Goal: Information Seeking & Learning: Compare options

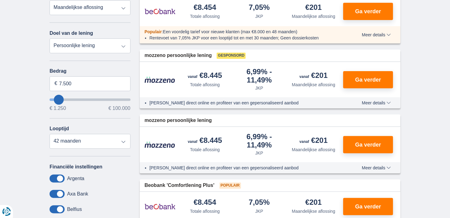
scroll to position [136, 0]
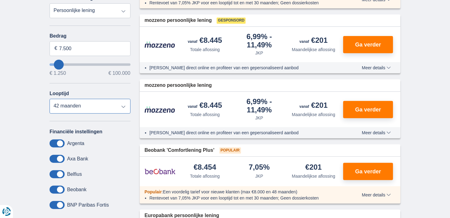
click at [82, 108] on select "12 maanden 18 maanden 24 maanden 30 maanden 36 maanden 42 maanden" at bounding box center [90, 106] width 81 height 15
click at [50, 99] on select "12 maanden 18 maanden 24 maanden 30 maanden 36 maanden 42 maanden" at bounding box center [90, 106] width 81 height 15
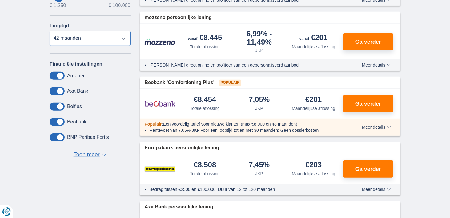
scroll to position [216, 0]
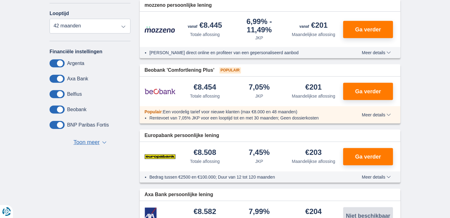
click at [87, 143] on span "Toon meer" at bounding box center [87, 143] width 26 height 8
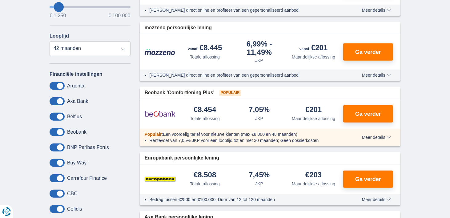
scroll to position [183, 0]
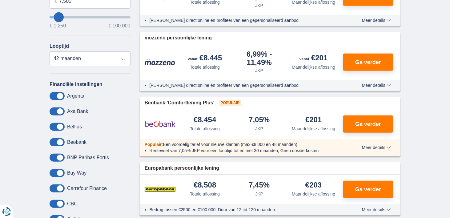
click at [73, 95] on label "Argenta" at bounding box center [75, 96] width 17 height 6
click at [63, 92] on span at bounding box center [57, 96] width 15 height 8
click at [0, 0] on input "checkbox" at bounding box center [0, 0] width 0 height 0
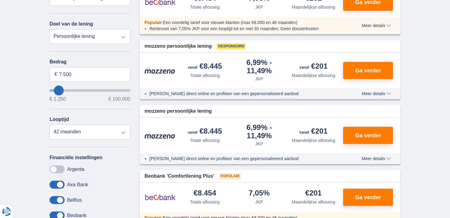
scroll to position [112, 0]
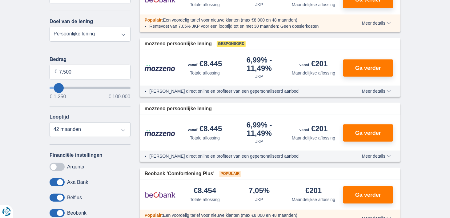
click at [51, 165] on span at bounding box center [57, 167] width 15 height 8
click at [0, 0] on input "checkbox" at bounding box center [0, 0] width 0 height 0
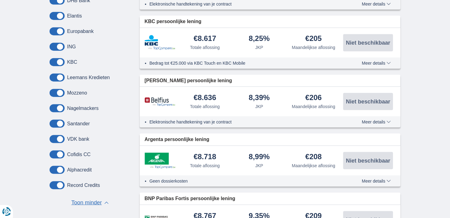
scroll to position [450, 0]
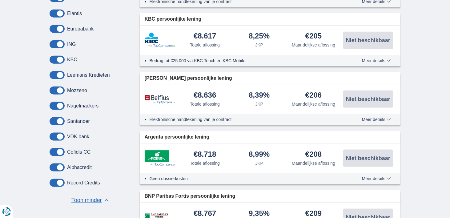
click at [160, 152] on img at bounding box center [160, 158] width 31 height 16
click at [204, 160] on div "Totale aflossing" at bounding box center [205, 163] width 30 height 6
click at [205, 153] on div "€8.718" at bounding box center [205, 155] width 22 height 8
click at [309, 166] on div "€8.718 Totale aflossing 8,99% JKP" at bounding box center [270, 159] width 261 height 30
click at [365, 177] on span "Meer details" at bounding box center [376, 179] width 29 height 4
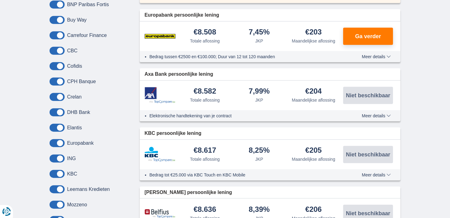
scroll to position [0, 0]
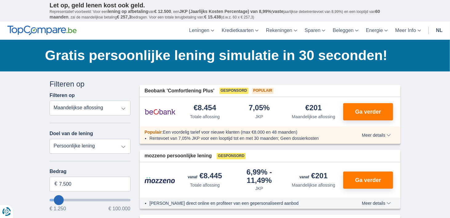
click at [125, 109] on select "Totale aflossing JKP Maandelijkse aflossing" at bounding box center [90, 108] width 81 height 15
click at [88, 148] on select "Persoonlijke lening Auto Moto / fiets Mobilhome / caravan Renovatie Energie Sch…" at bounding box center [90, 146] width 81 height 15
select select "electronics"
click at [50, 139] on select "Persoonlijke lening Auto Moto / fiets Mobilhome / caravan Renovatie Energie Sch…" at bounding box center [90, 146] width 81 height 15
type input "7.500"
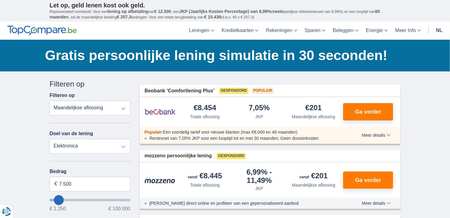
type input "7250"
drag, startPoint x: 107, startPoint y: 181, endPoint x: 99, endPoint y: 181, distance: 8.0
click at [104, 181] on input "7.500" at bounding box center [90, 184] width 81 height 15
type input "7"
type input "20.250"
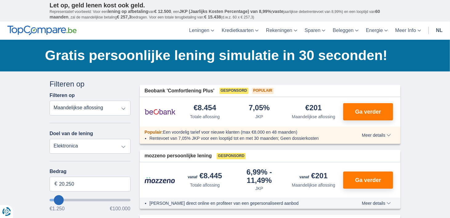
type input "20250"
select select "120"
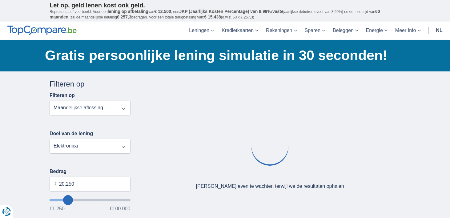
type input "20250"
click at [68, 199] on input "wantToBorrow" at bounding box center [90, 200] width 81 height 2
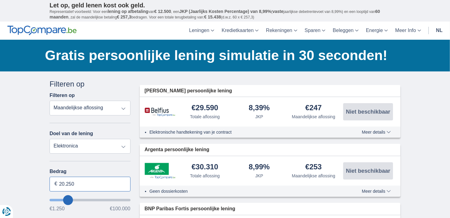
drag, startPoint x: 89, startPoint y: 186, endPoint x: 33, endPoint y: 188, distance: 56.1
type input "5.000"
type input "5250"
select select "36"
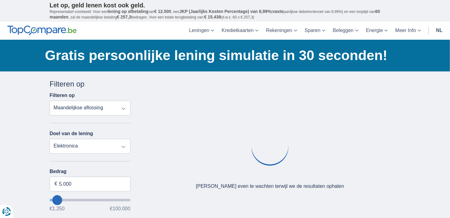
click at [99, 193] on div "Bedrag 5.000 € €1.250 €100.000" at bounding box center [90, 190] width 81 height 43
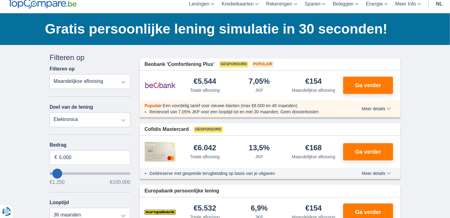
scroll to position [24, 0]
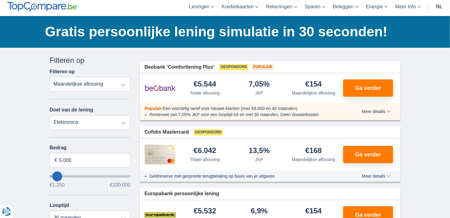
click at [128, 121] on select "Persoonlijke lening Auto Moto / fiets Mobilhome / caravan Renovatie Energie Sch…" at bounding box center [90, 122] width 81 height 15
select select "overdrafts"
click at [50, 115] on select "Persoonlijke lening Auto Moto / fiets Mobilhome / caravan Renovatie Energie Sch…" at bounding box center [90, 122] width 81 height 15
type input "2.000"
type input "2500"
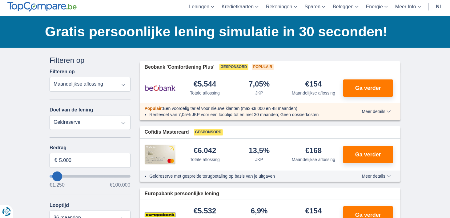
select select "24"
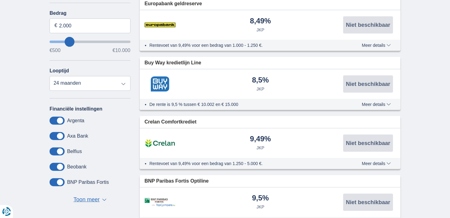
scroll to position [164, 0]
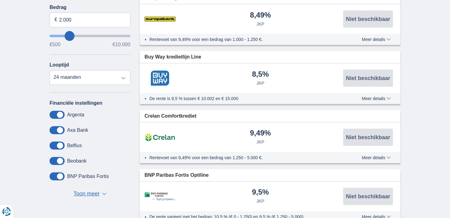
click at [60, 116] on span at bounding box center [57, 115] width 15 height 8
click at [0, 0] on input "checkbox" at bounding box center [0, 0] width 0 height 0
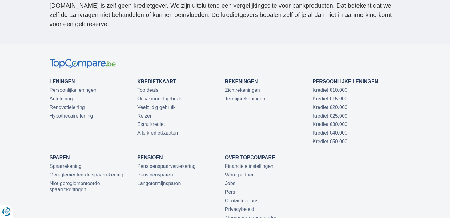
scroll to position [2079, 0]
